Goal: Information Seeking & Learning: Learn about a topic

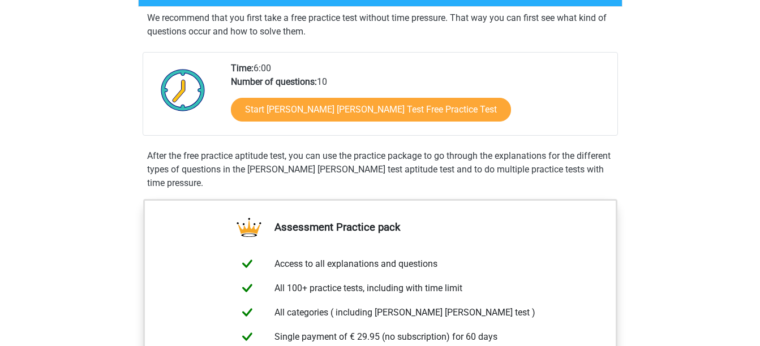
scroll to position [212, 0]
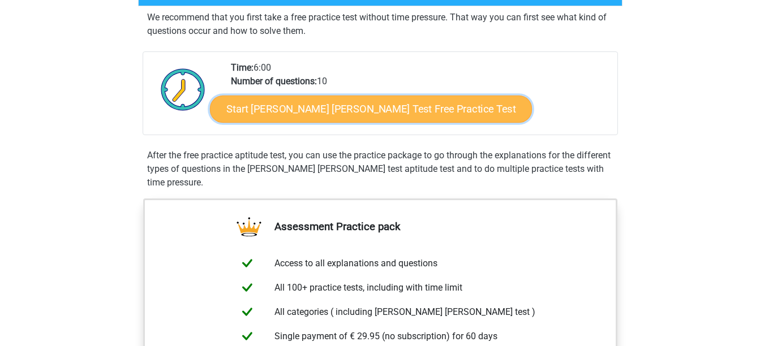
click at [289, 116] on link "Start [PERSON_NAME] [PERSON_NAME] Test Free Practice Test" at bounding box center [371, 109] width 322 height 27
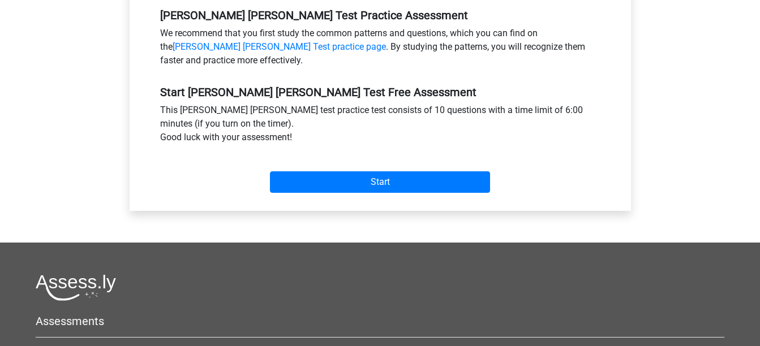
scroll to position [367, 0]
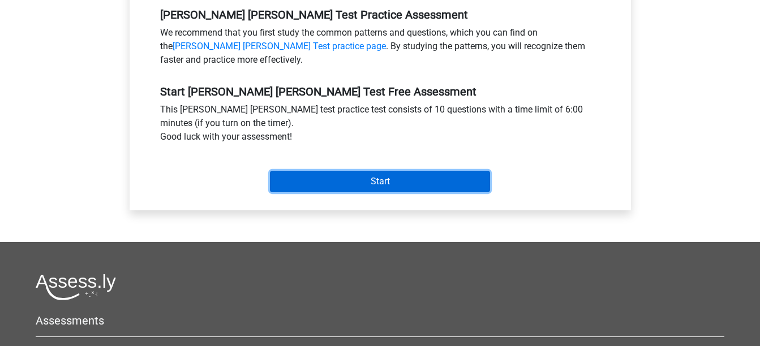
click at [379, 171] on input "Start" at bounding box center [380, 181] width 220 height 21
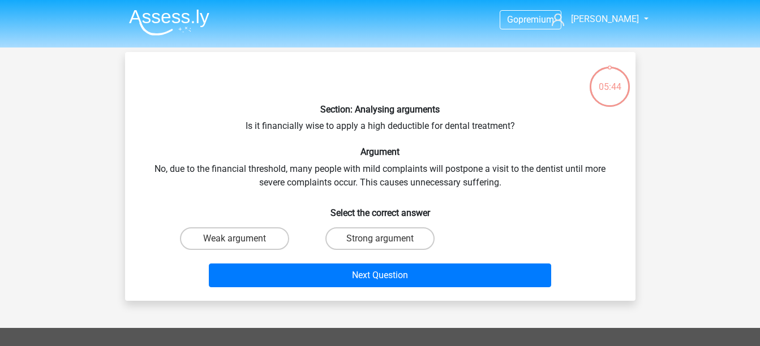
click at [242, 242] on input "Weak argument" at bounding box center [237, 242] width 7 height 7
radio input "true"
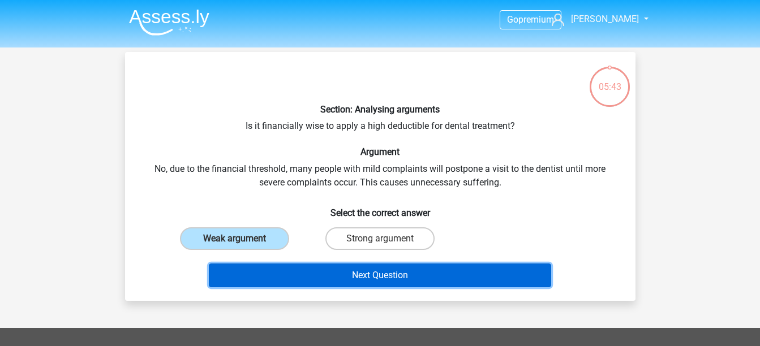
click at [365, 273] on button "Next Question" at bounding box center [380, 276] width 342 height 24
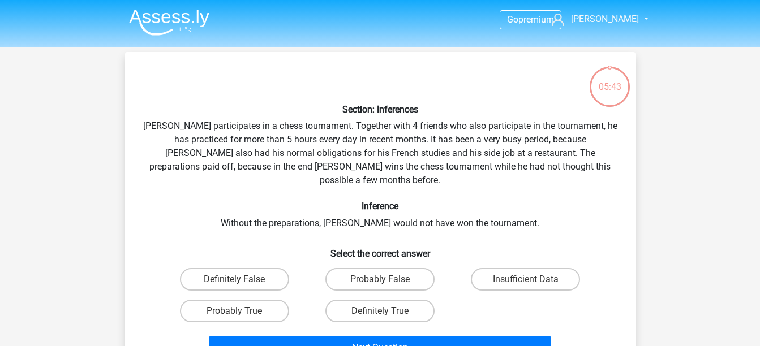
scroll to position [52, 0]
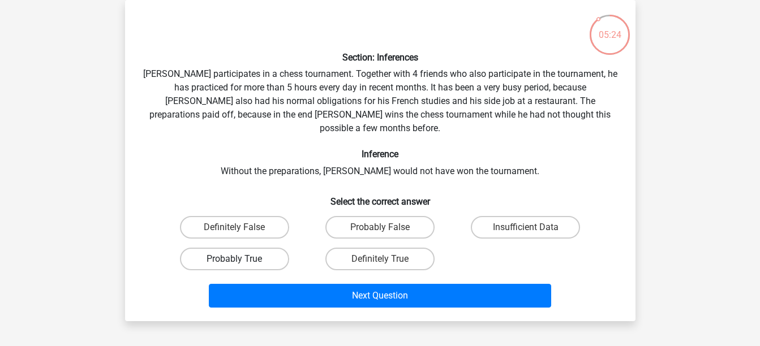
click at [256, 248] on label "Probably True" at bounding box center [234, 259] width 109 height 23
click at [242, 259] on input "Probably True" at bounding box center [237, 262] width 7 height 7
radio input "true"
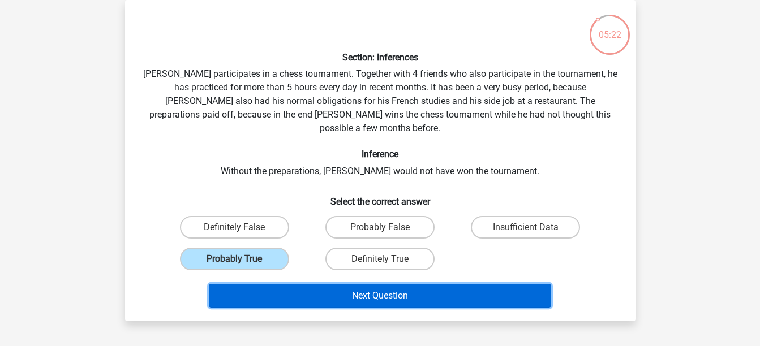
click at [360, 284] on button "Next Question" at bounding box center [380, 296] width 342 height 24
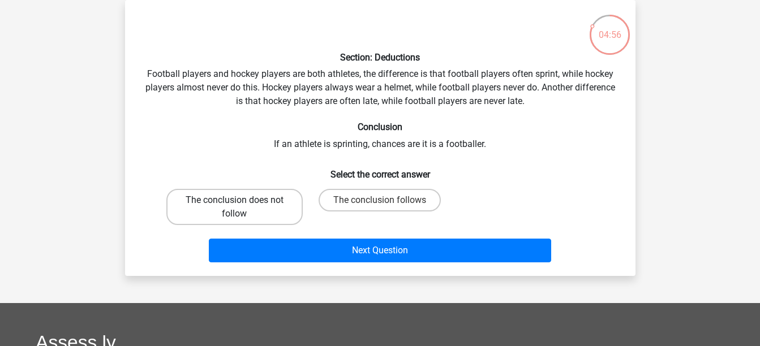
click at [273, 201] on label "The conclusion does not follow" at bounding box center [234, 207] width 136 height 36
click at [242, 201] on input "The conclusion does not follow" at bounding box center [237, 203] width 7 height 7
radio input "true"
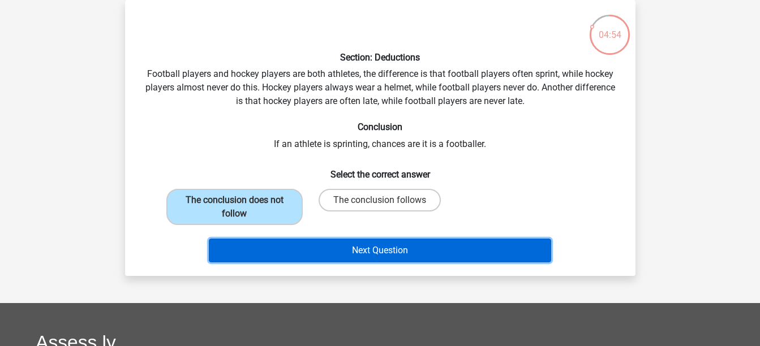
click at [378, 255] on button "Next Question" at bounding box center [380, 251] width 342 height 24
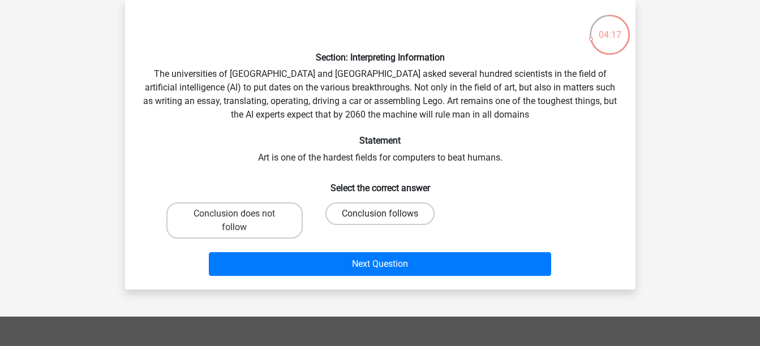
click at [340, 214] on label "Conclusion follows" at bounding box center [379, 214] width 109 height 23
click at [380, 214] on input "Conclusion follows" at bounding box center [383, 217] width 7 height 7
radio input "true"
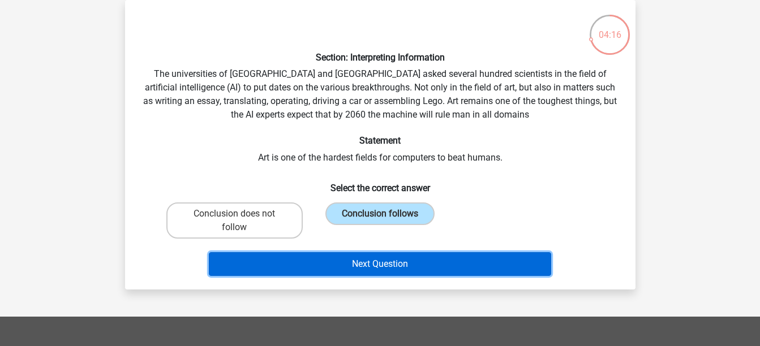
click at [368, 266] on button "Next Question" at bounding box center [380, 264] width 342 height 24
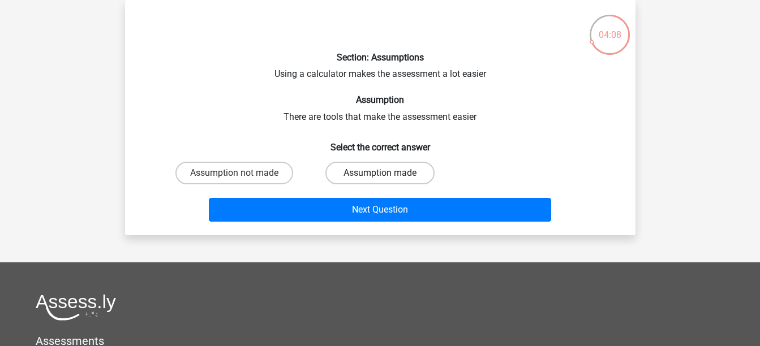
click at [368, 169] on label "Assumption made" at bounding box center [379, 173] width 109 height 23
click at [380, 173] on input "Assumption made" at bounding box center [383, 176] width 7 height 7
radio input "true"
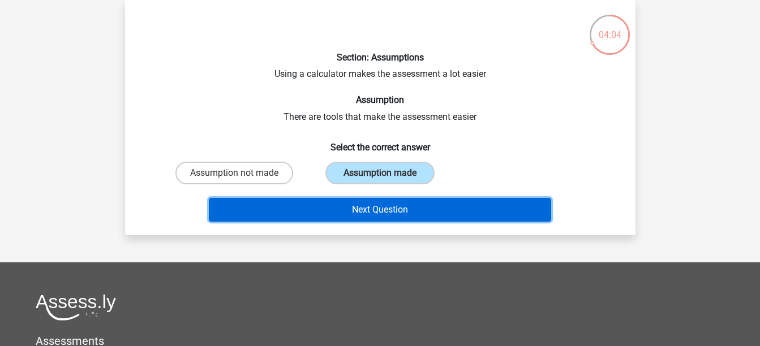
click at [397, 216] on button "Next Question" at bounding box center [380, 210] width 342 height 24
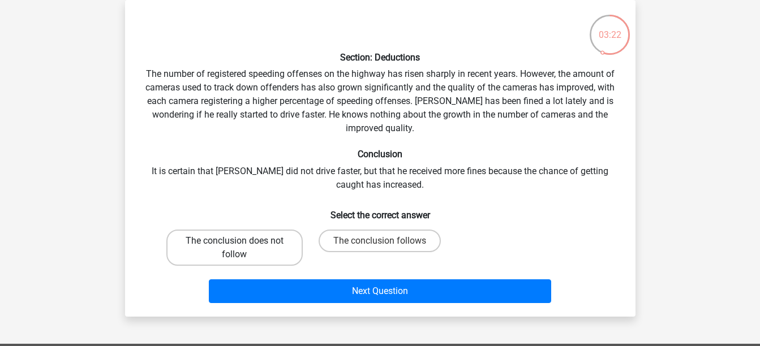
click at [230, 236] on label "The conclusion does not follow" at bounding box center [234, 248] width 136 height 36
click at [234, 241] on input "The conclusion does not follow" at bounding box center [237, 244] width 7 height 7
radio input "true"
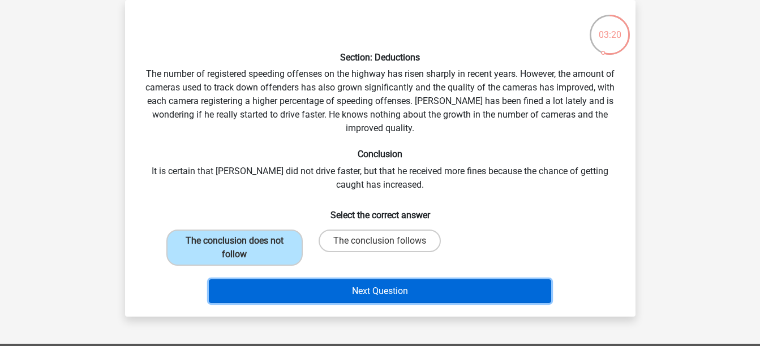
click at [395, 284] on button "Next Question" at bounding box center [380, 291] width 342 height 24
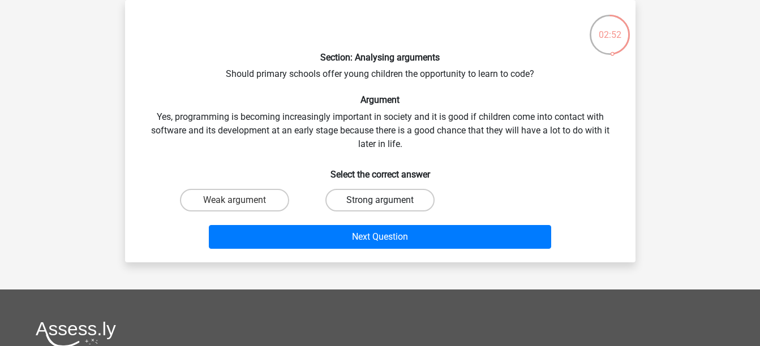
click at [375, 206] on label "Strong argument" at bounding box center [379, 200] width 109 height 23
click at [380, 206] on input "Strong argument" at bounding box center [383, 203] width 7 height 7
radio input "true"
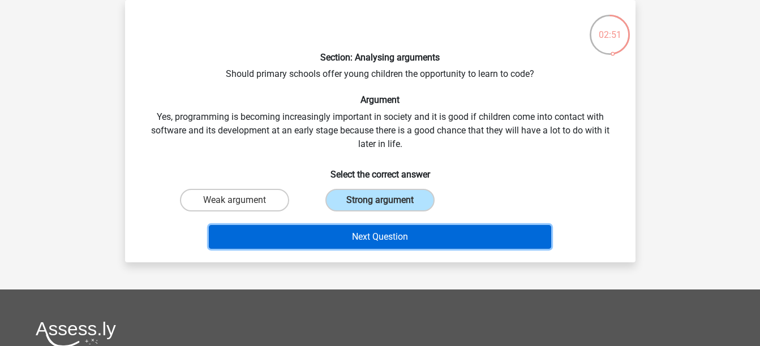
click at [385, 248] on button "Next Question" at bounding box center [380, 237] width 342 height 24
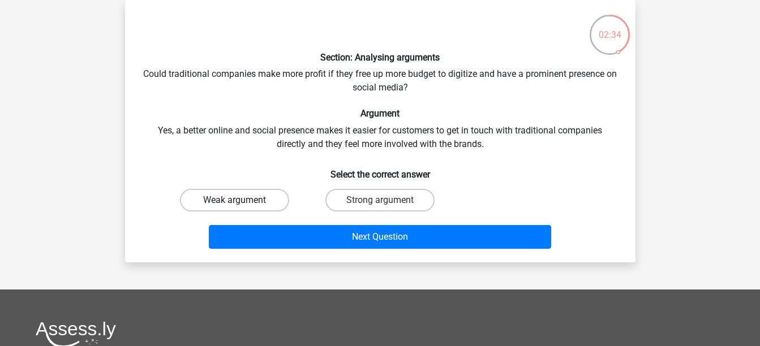
click at [236, 197] on label "Weak argument" at bounding box center [234, 200] width 109 height 23
click at [236, 200] on input "Weak argument" at bounding box center [237, 203] width 7 height 7
radio input "true"
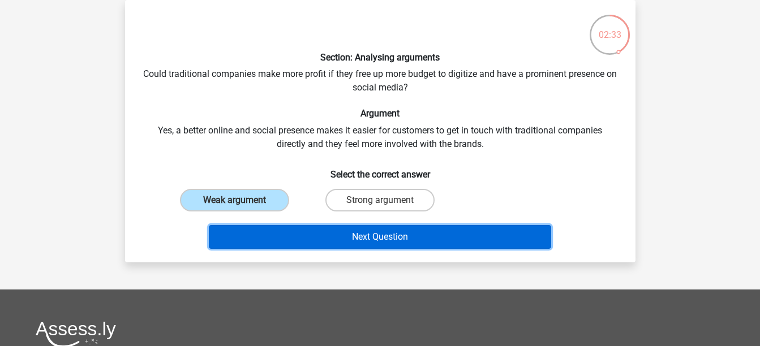
click at [369, 235] on button "Next Question" at bounding box center [380, 237] width 342 height 24
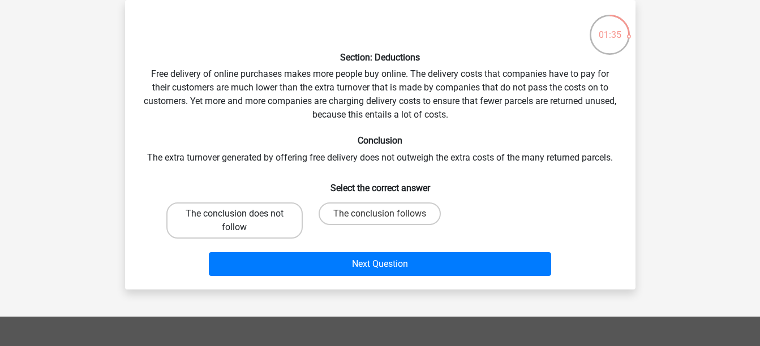
click at [245, 222] on label "The conclusion does not follow" at bounding box center [234, 221] width 136 height 36
click at [242, 221] on input "The conclusion does not follow" at bounding box center [237, 217] width 7 height 7
radio input "true"
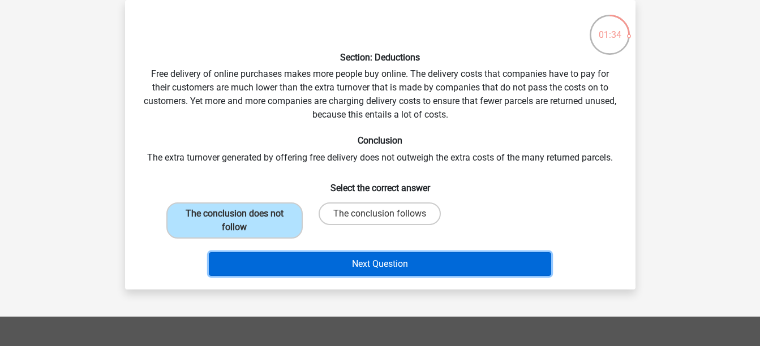
click at [372, 261] on button "Next Question" at bounding box center [380, 264] width 342 height 24
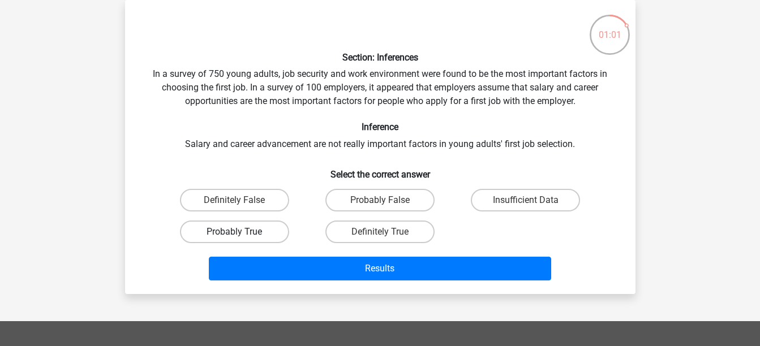
click at [254, 233] on label "Probably True" at bounding box center [234, 232] width 109 height 23
click at [242, 233] on input "Probably True" at bounding box center [237, 235] width 7 height 7
radio input "true"
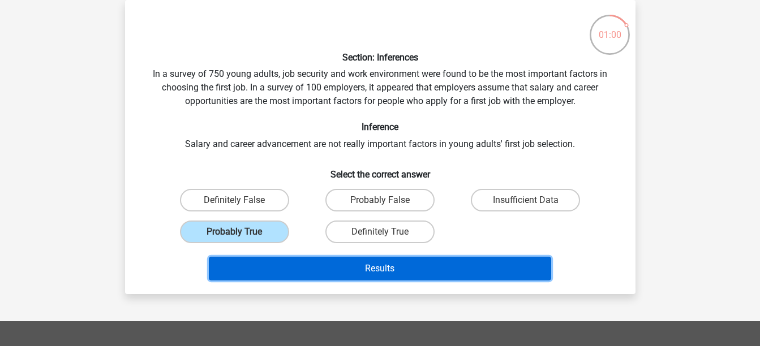
click at [376, 268] on button "Results" at bounding box center [380, 269] width 342 height 24
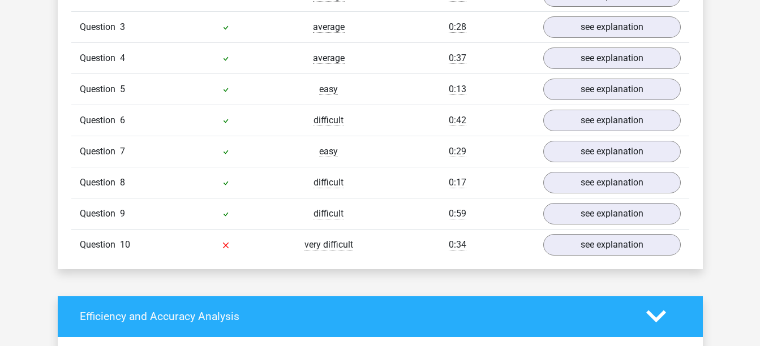
scroll to position [1010, 0]
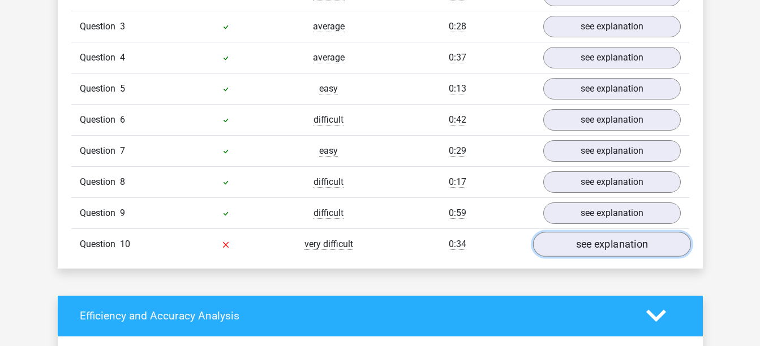
click at [594, 239] on link "see explanation" at bounding box center [611, 244] width 158 height 25
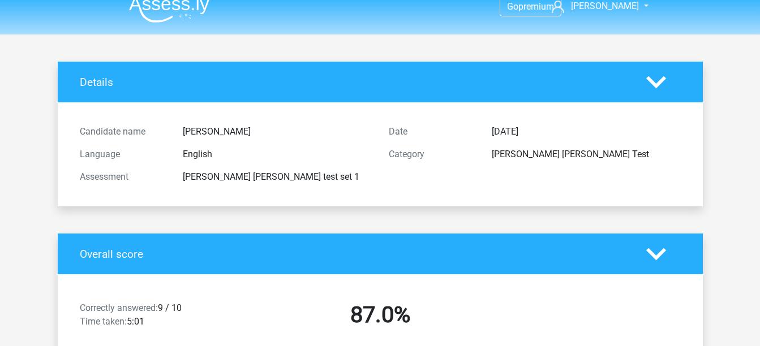
scroll to position [0, 0]
